Goal: Information Seeking & Learning: Learn about a topic

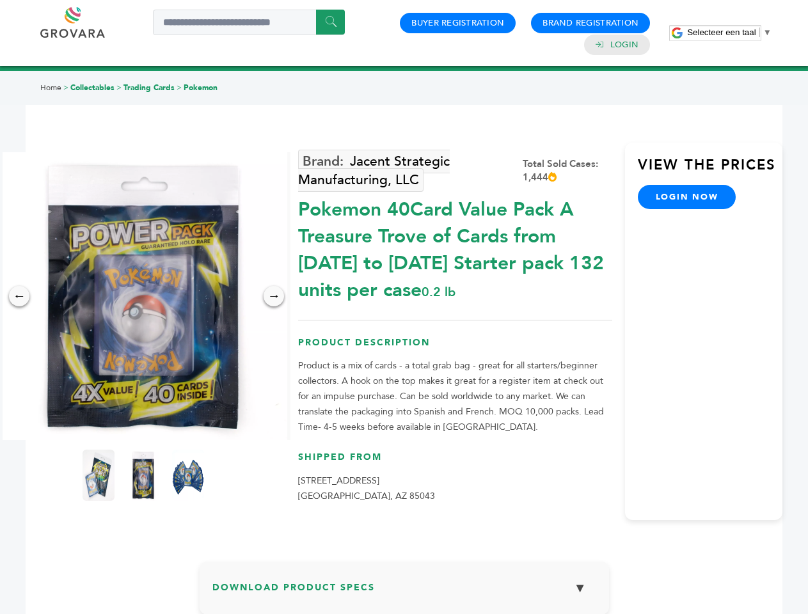
click at [730, 32] on span "Selecteer een taal" at bounding box center [721, 33] width 68 height 10
click at [143, 296] on img at bounding box center [143, 296] width 288 height 288
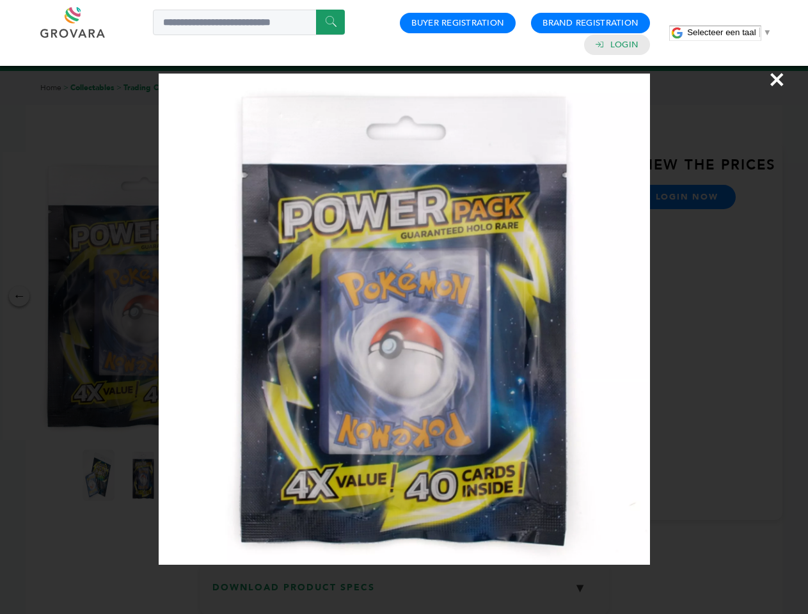
click at [19, 296] on div "×" at bounding box center [404, 307] width 808 height 614
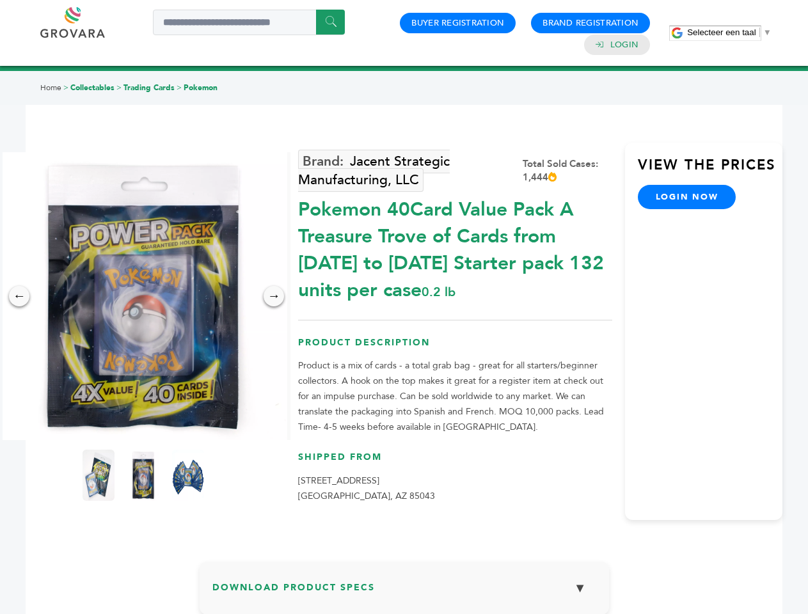
click at [274, 296] on div "→" at bounding box center [274, 296] width 20 height 20
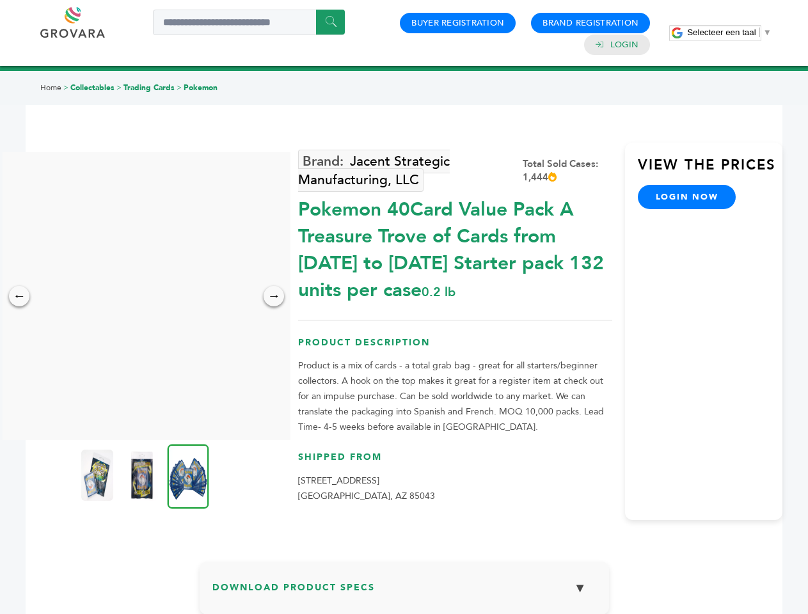
click at [99, 476] on img at bounding box center [97, 475] width 32 height 51
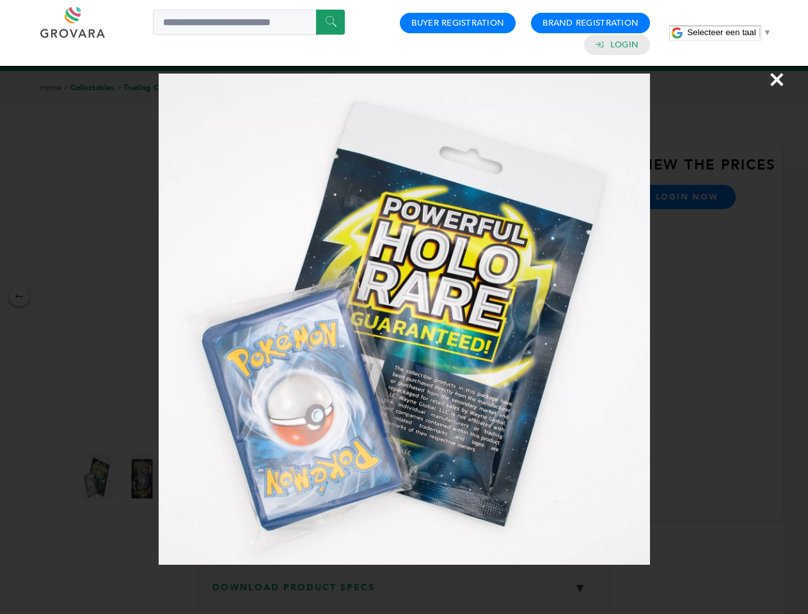
click at [143, 476] on div "×" at bounding box center [404, 307] width 808 height 614
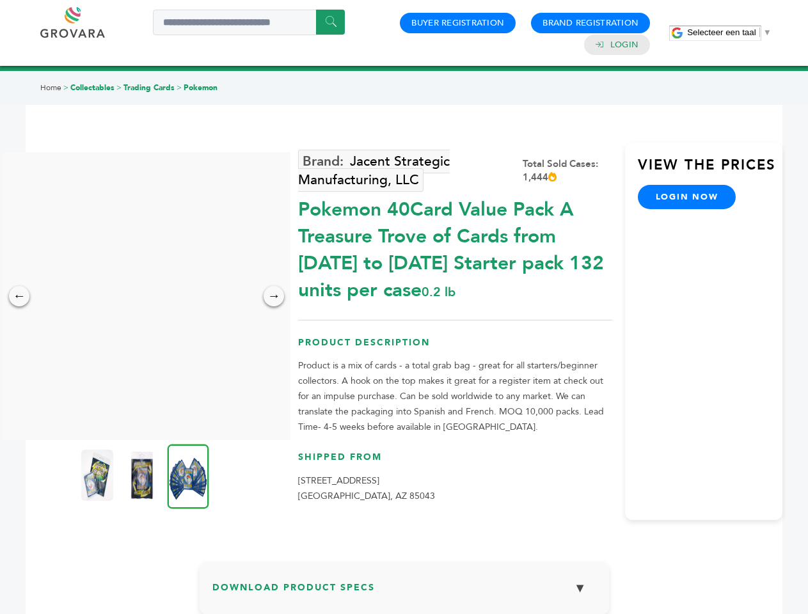
click at [188, 476] on img at bounding box center [189, 476] width 42 height 65
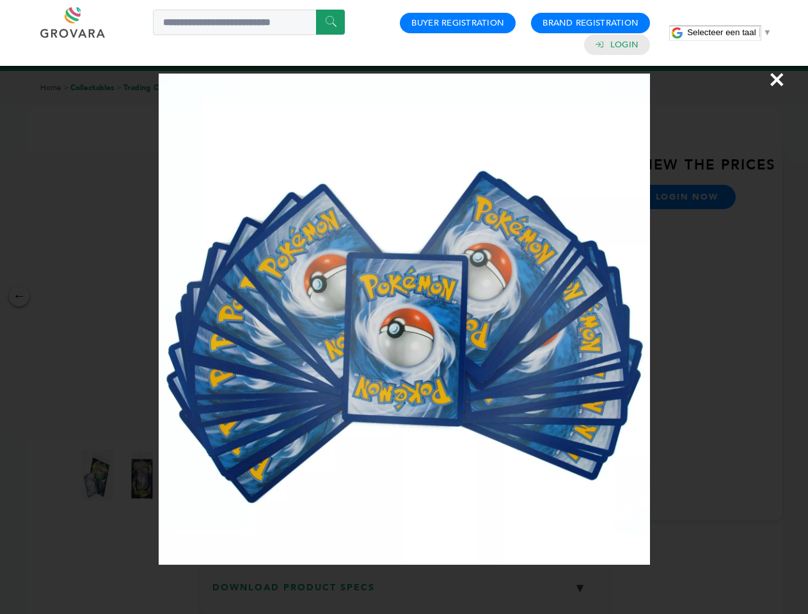
click at [405, 593] on div "×" at bounding box center [404, 307] width 808 height 614
